Goal: Information Seeking & Learning: Learn about a topic

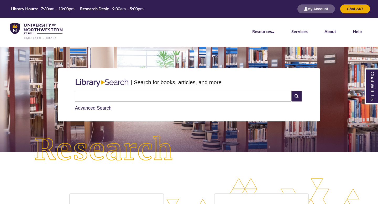
click at [124, 93] on input "text" at bounding box center [183, 96] width 217 height 11
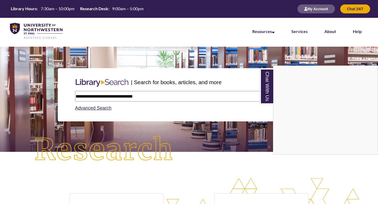
type input "**********"
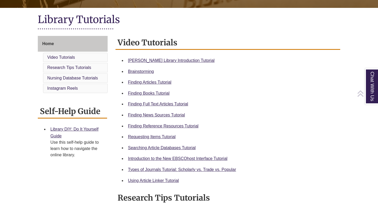
scroll to position [111, 0]
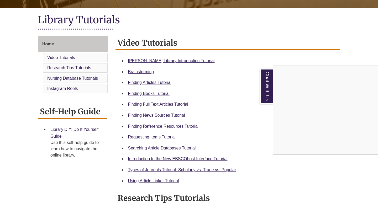
click at [146, 136] on div "Chat With Us" at bounding box center [189, 102] width 378 height 204
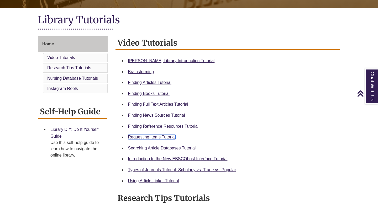
click at [142, 137] on link "Requesting Items Tutorial" at bounding box center [152, 137] width 48 height 4
click at [140, 82] on link "Finding Articles Tutorial" at bounding box center [149, 82] width 43 height 4
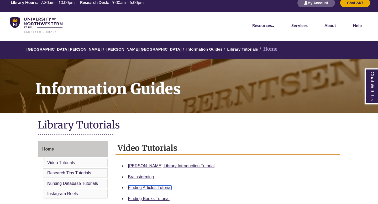
scroll to position [5, 0]
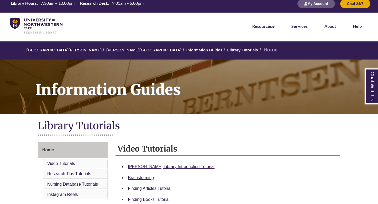
click at [258, 50] on li "Home" at bounding box center [267, 50] width 19 height 8
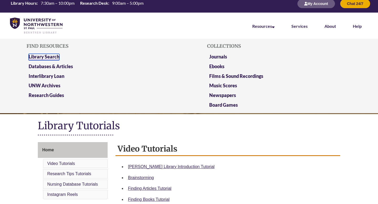
click at [40, 56] on link "Library Search" at bounding box center [44, 57] width 31 height 7
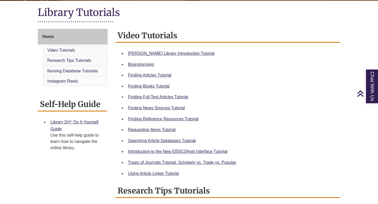
scroll to position [117, 0]
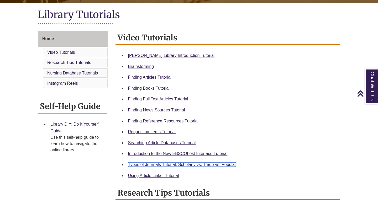
click at [160, 165] on link "Types of Journals Tutorial: Scholarly vs. Trade vs. Popular" at bounding box center [182, 165] width 108 height 4
